Goal: Check status: Check status

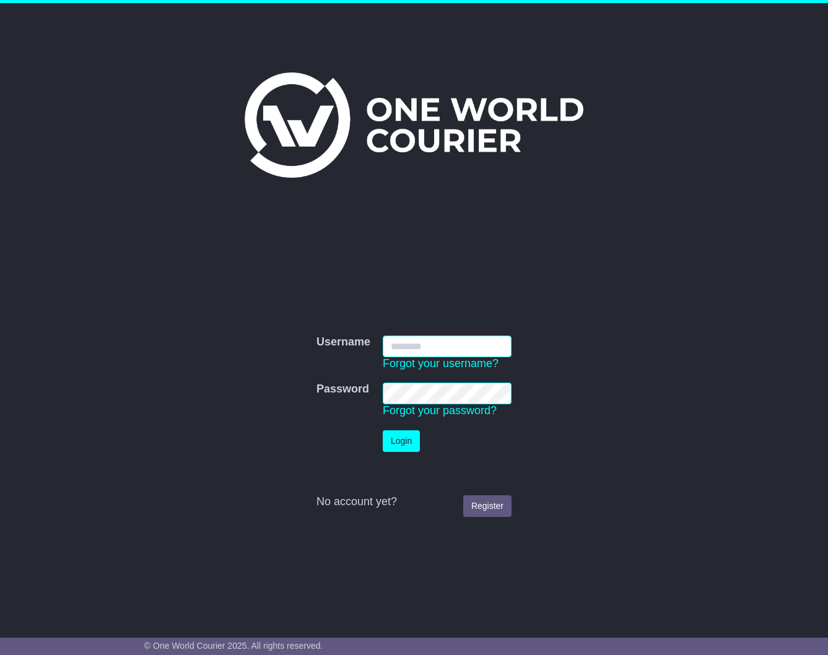
type input "**********"
click at [402, 440] on button "Login" at bounding box center [401, 441] width 37 height 22
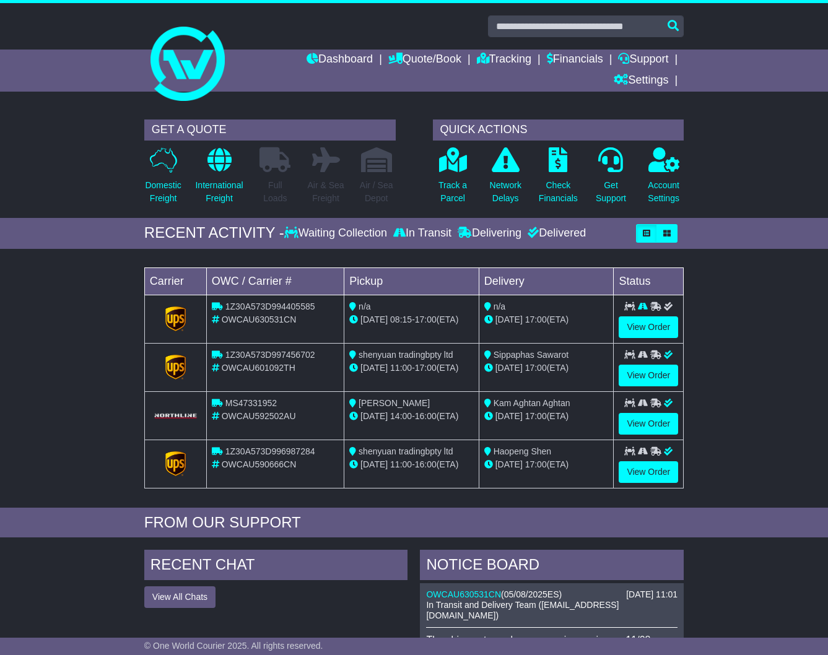
click at [427, 320] on span "17:00" at bounding box center [426, 320] width 22 height 10
click at [644, 326] on link "View Order" at bounding box center [648, 327] width 59 height 22
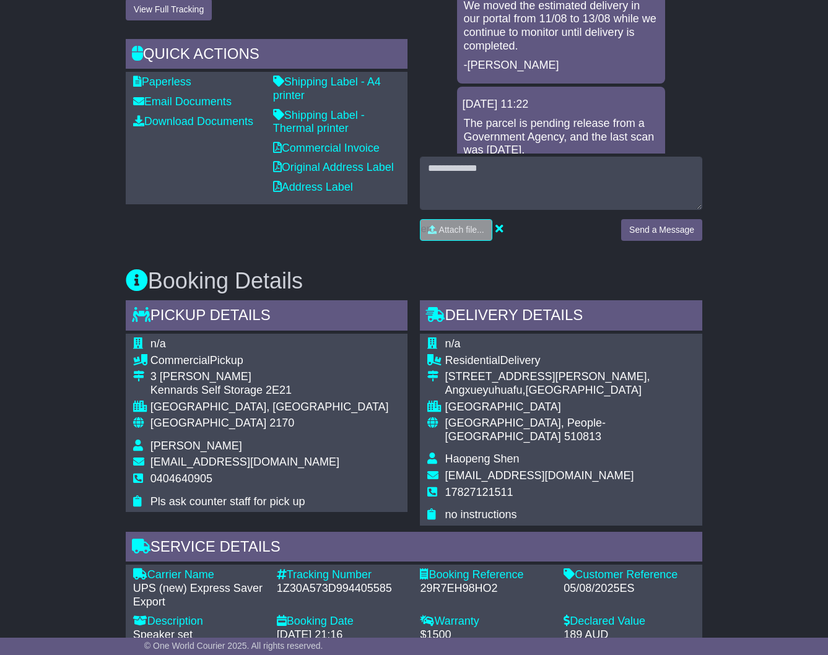
scroll to position [477, 0]
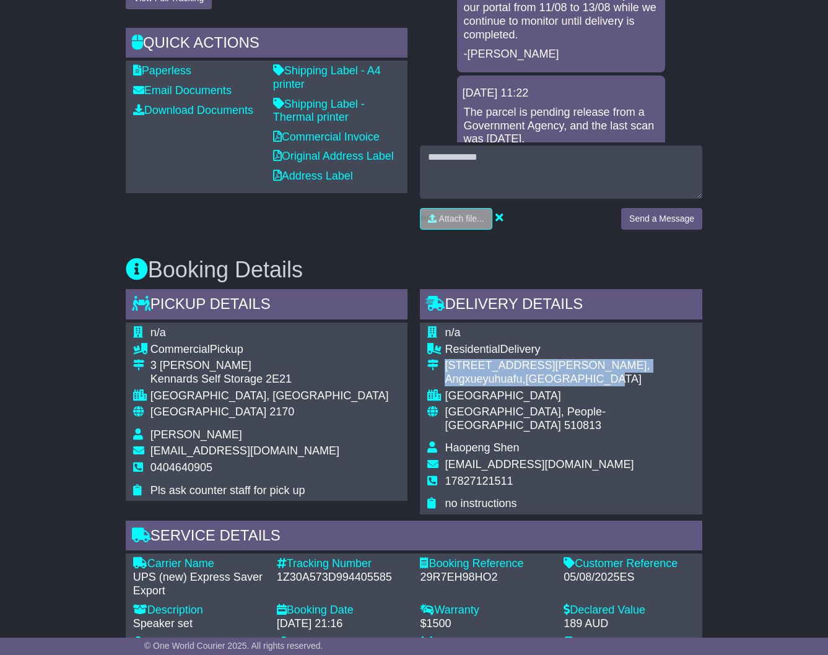
drag, startPoint x: 442, startPoint y: 362, endPoint x: 588, endPoint y: 379, distance: 147.1
click at [588, 379] on tr "[STREET_ADDRESS][PERSON_NAME]" at bounding box center [561, 374] width 268 height 30
copy tr "[STREET_ADDRESS][PERSON_NAME] Distric"
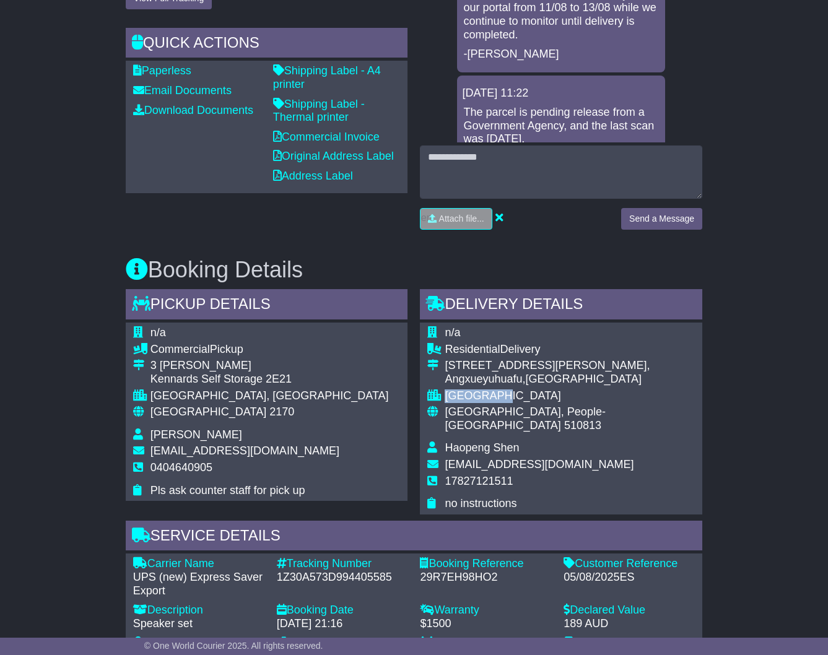
drag, startPoint x: 513, startPoint y: 391, endPoint x: 446, endPoint y: 394, distance: 66.9
click at [448, 394] on div "[GEOGRAPHIC_DATA]" at bounding box center [570, 397] width 250 height 14
copy div "[GEOGRAPHIC_DATA]"
drag, startPoint x: 595, startPoint y: 448, endPoint x: 445, endPoint y: 446, distance: 149.9
click at [445, 458] on span "shenhaopeng123@outlook.com" at bounding box center [539, 464] width 189 height 12
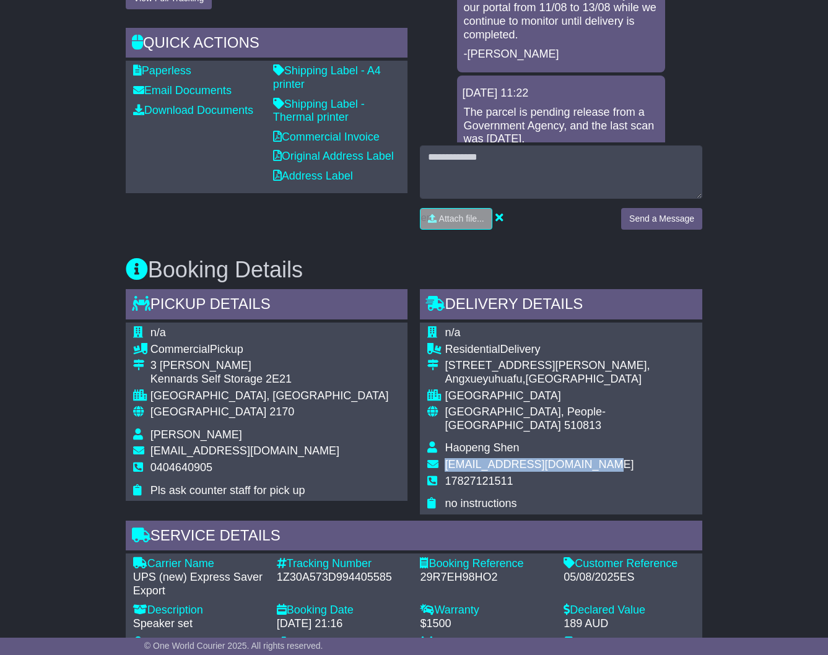
copy span "shenhaopeng123@outlook.com"
drag, startPoint x: 490, startPoint y: 464, endPoint x: 446, endPoint y: 466, distance: 43.4
click at [446, 475] on td "17827121511" at bounding box center [570, 486] width 250 height 23
copy span "17827121511"
drag, startPoint x: 729, startPoint y: 210, endPoint x: 697, endPoint y: 210, distance: 32.2
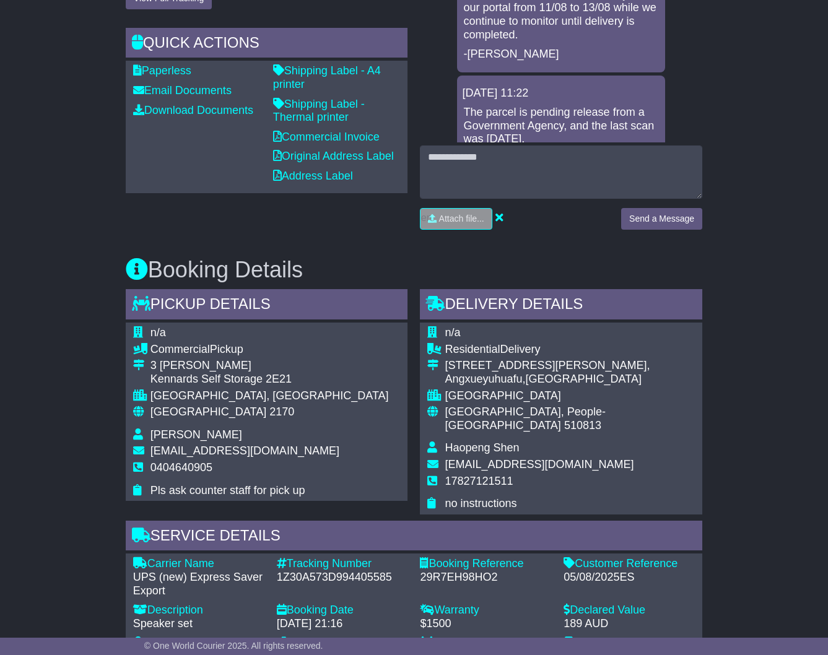
click at [729, 210] on div "Email Download Tracking Pricing Insurance" at bounding box center [414, 550] width 828 height 1576
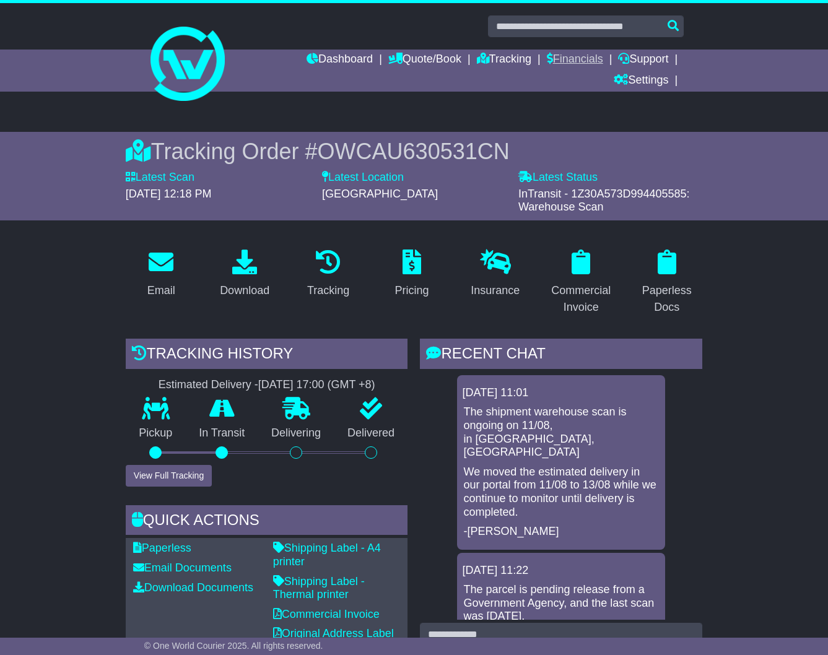
scroll to position [0, 0]
click at [568, 56] on link "Financials" at bounding box center [575, 60] width 56 height 21
